Goal: Task Accomplishment & Management: Use online tool/utility

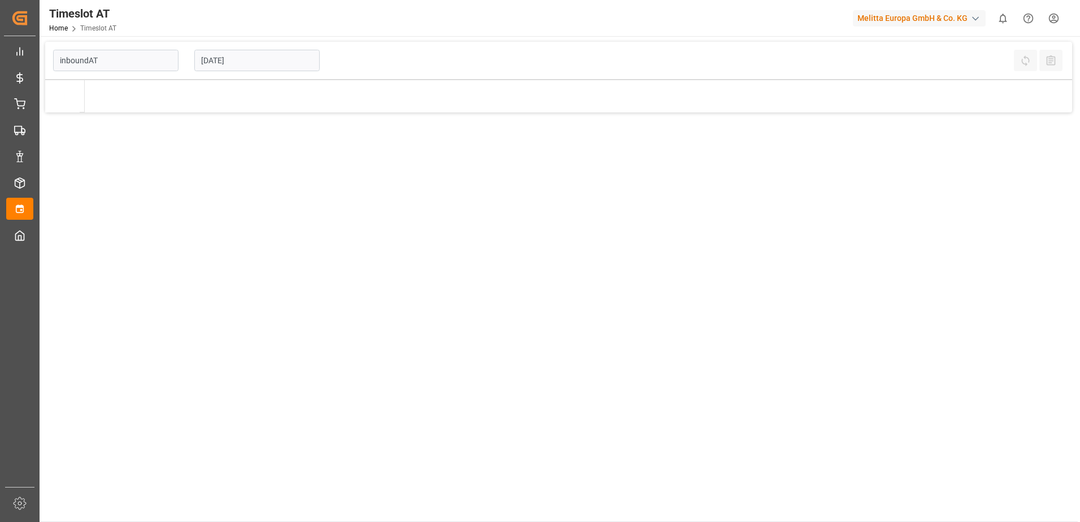
type input "Inbound AT"
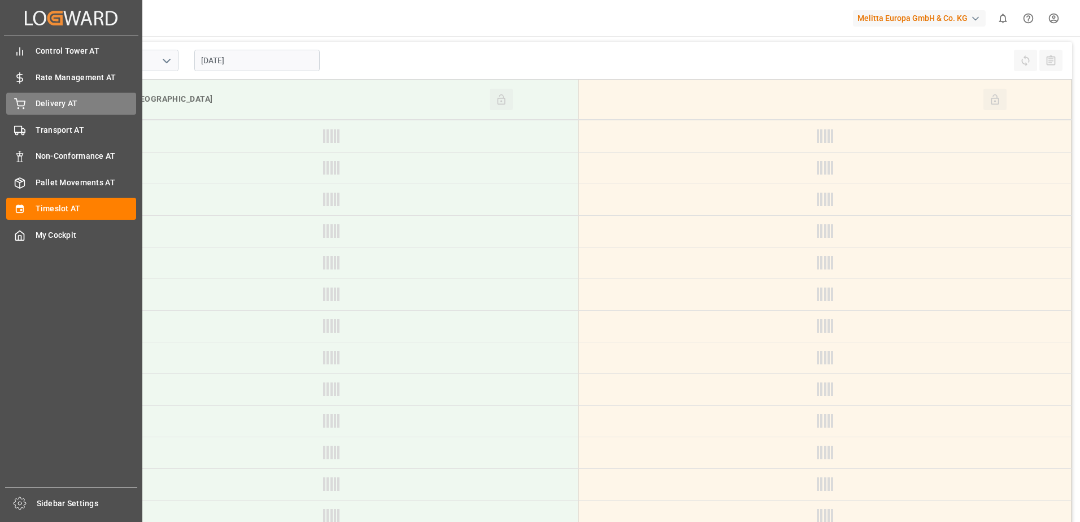
click at [17, 101] on icon at bounding box center [20, 102] width 10 height 7
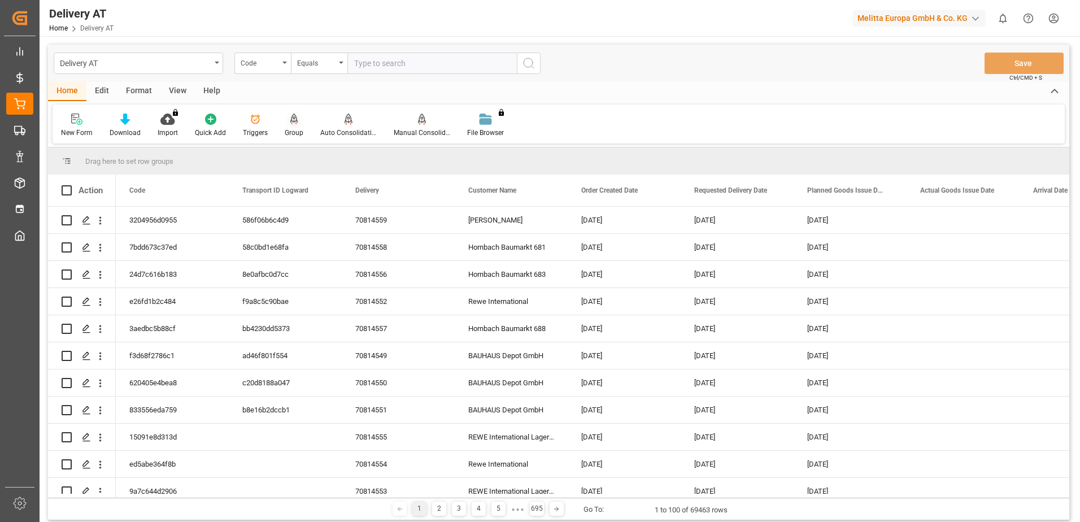
click at [299, 125] on div at bounding box center [294, 119] width 19 height 12
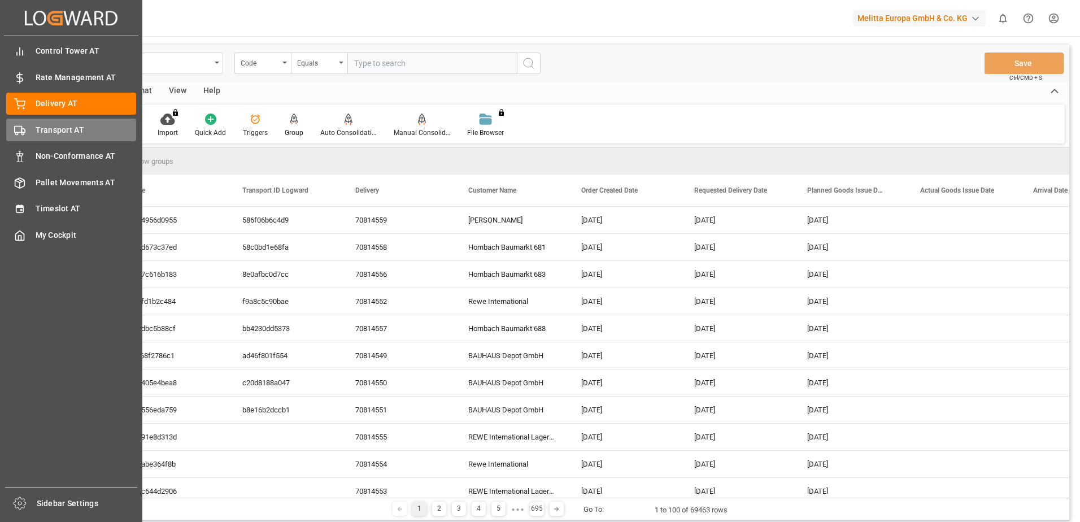
click at [38, 125] on span "Transport AT" at bounding box center [86, 130] width 101 height 12
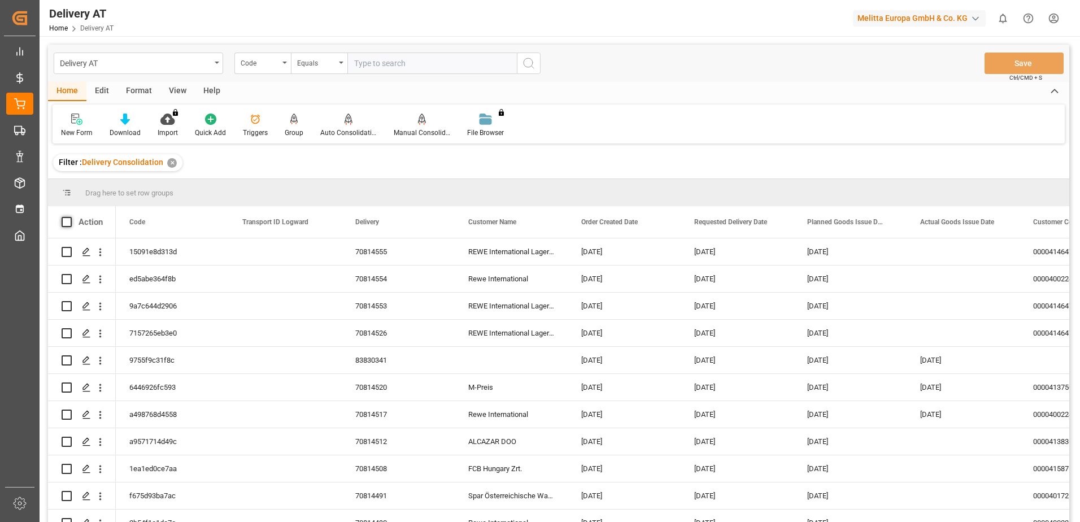
click at [68, 221] on span at bounding box center [67, 222] width 10 height 10
click at [70, 217] on input "checkbox" at bounding box center [70, 217] width 0 height 0
checkbox input "true"
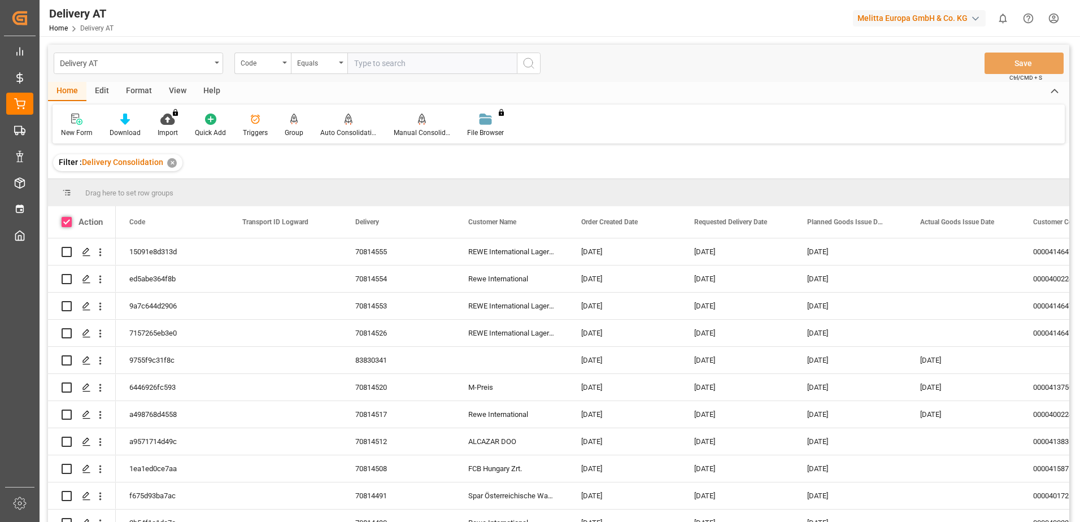
checkbox input "true"
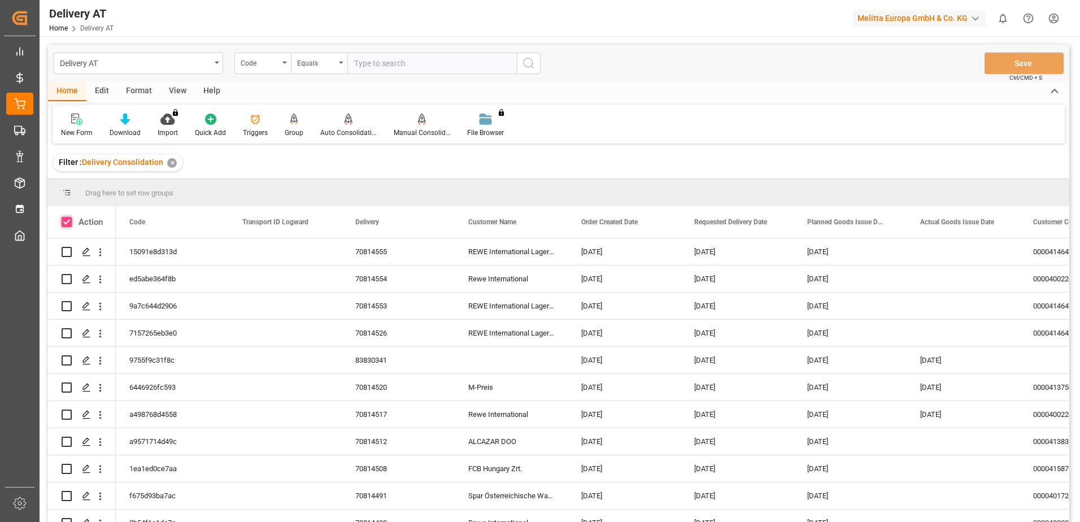
checkbox input "true"
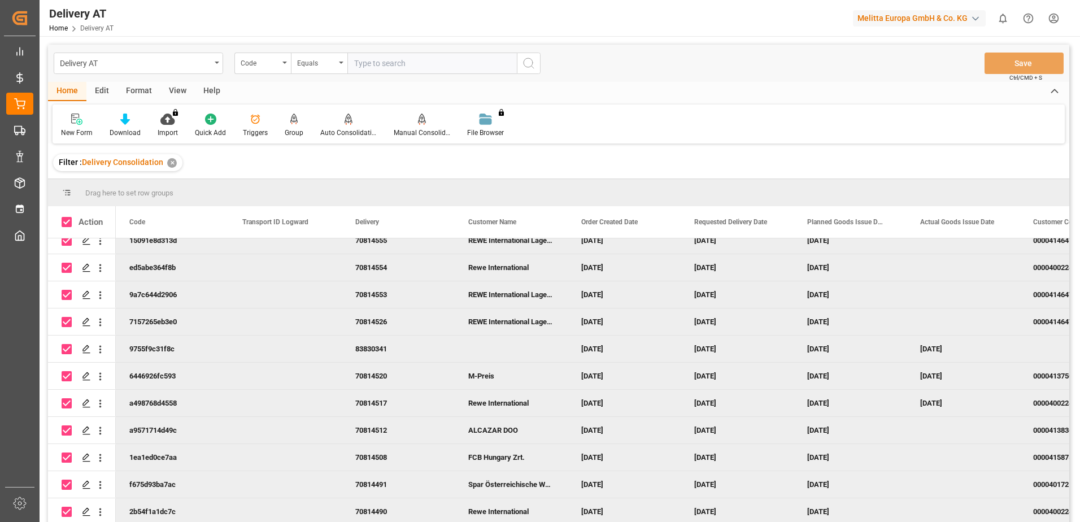
scroll to position [15, 0]
click at [344, 125] on icon at bounding box center [348, 119] width 8 height 11
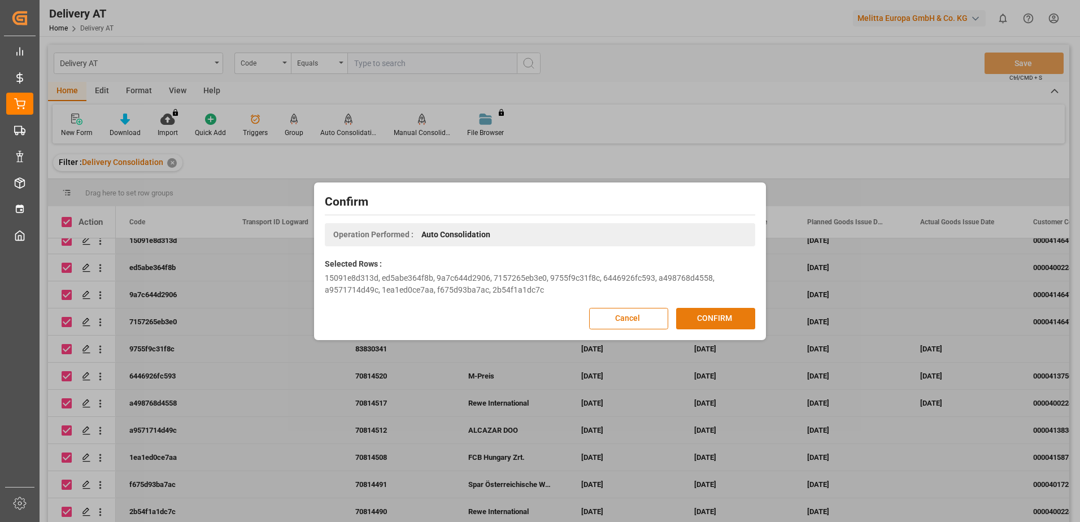
click at [703, 316] on button "CONFIRM" at bounding box center [715, 318] width 79 height 21
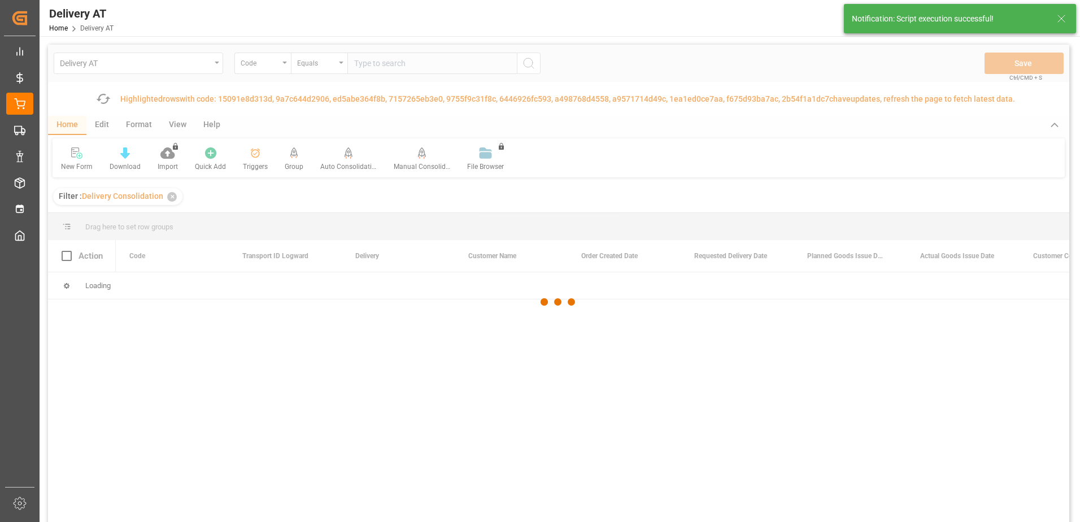
scroll to position [0, 0]
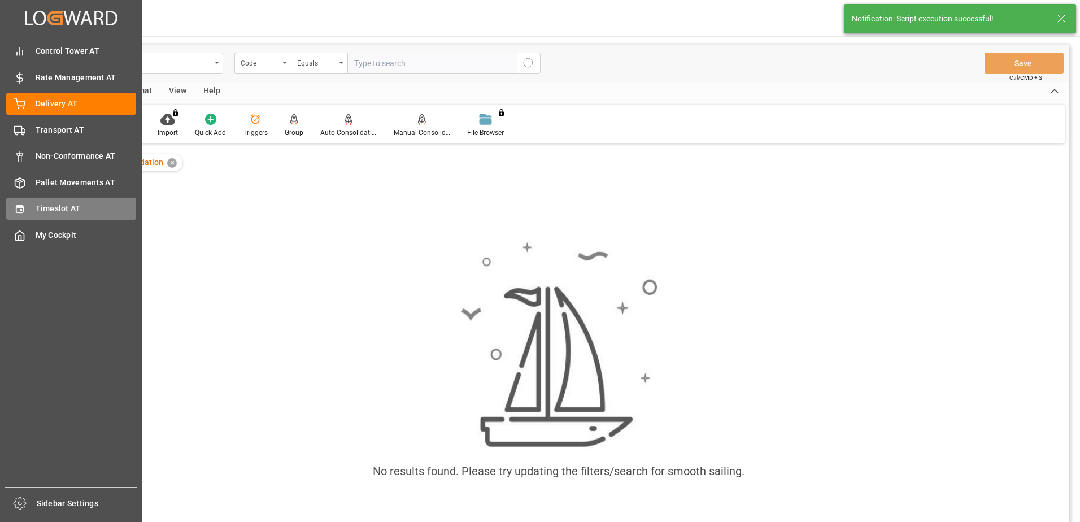
click at [42, 208] on span "Timeslot AT" at bounding box center [86, 209] width 101 height 12
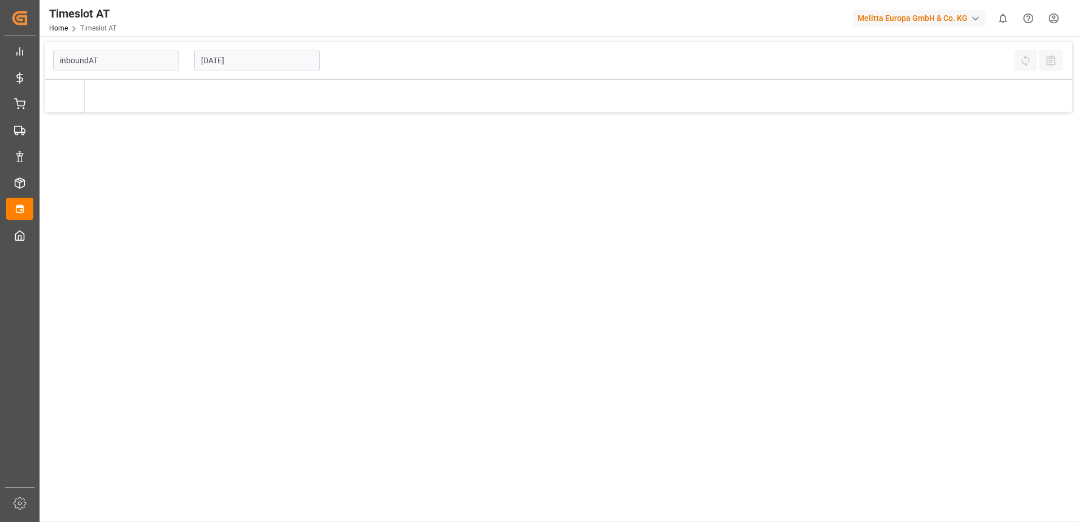
type input "Inbound AT"
